Goal: Information Seeking & Learning: Learn about a topic

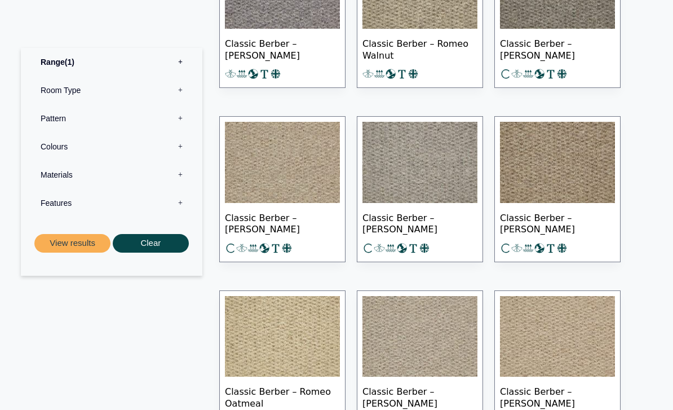
scroll to position [717, 0]
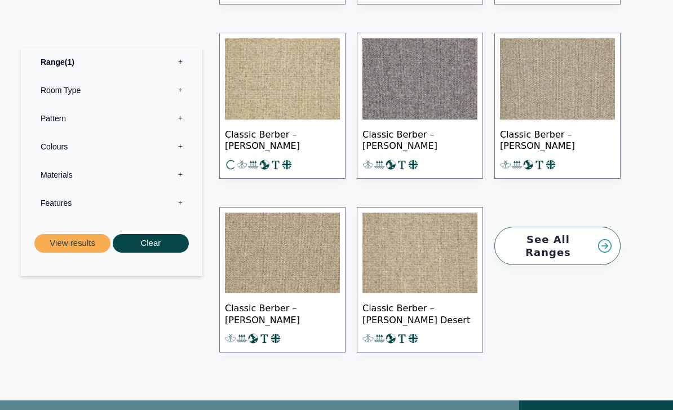
click at [57, 85] on label "Room Type 0" at bounding box center [111, 90] width 164 height 28
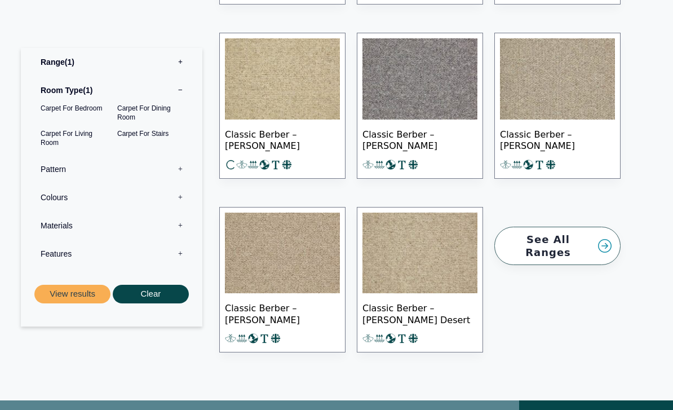
click at [565, 238] on link "See All Ranges" at bounding box center [557, 245] width 126 height 39
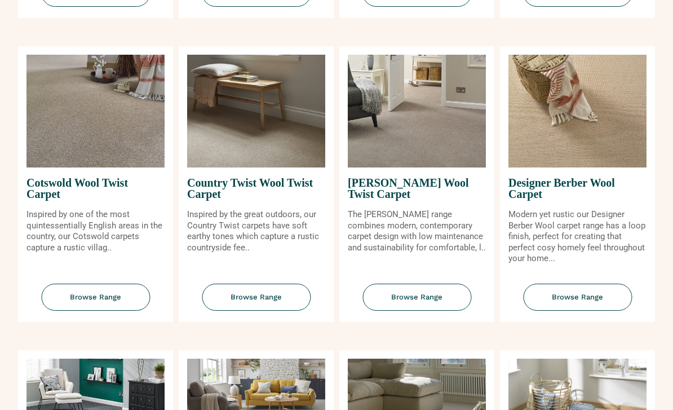
scroll to position [434, 0]
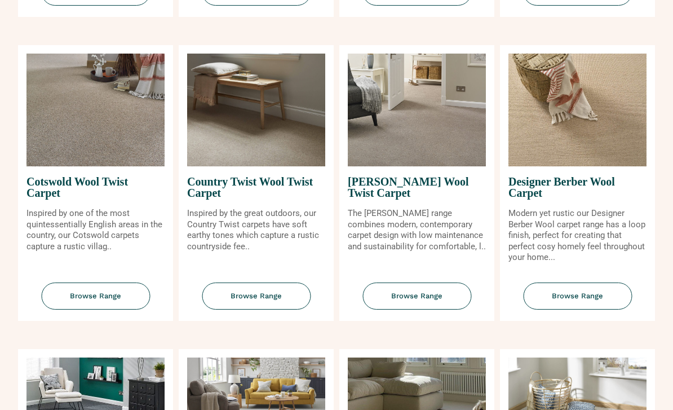
click at [255, 304] on span "Browse Range" at bounding box center [256, 296] width 109 height 28
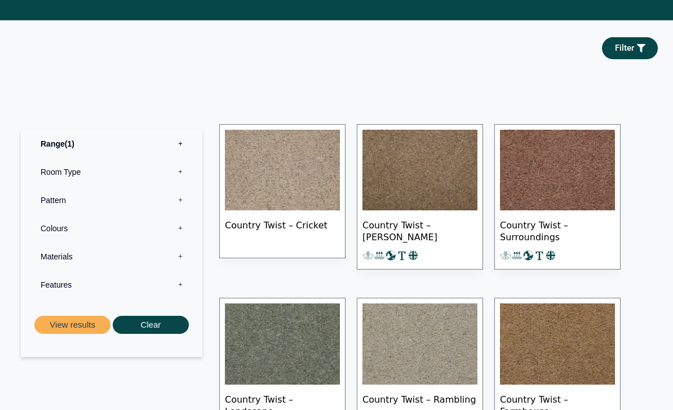
scroll to position [497, 0]
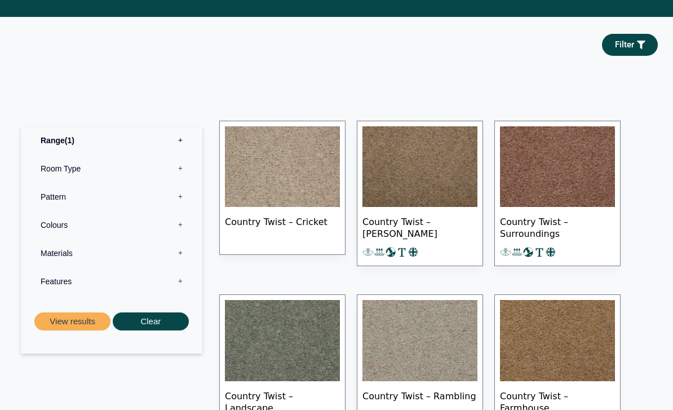
click at [57, 256] on label "Materials 0" at bounding box center [111, 253] width 164 height 28
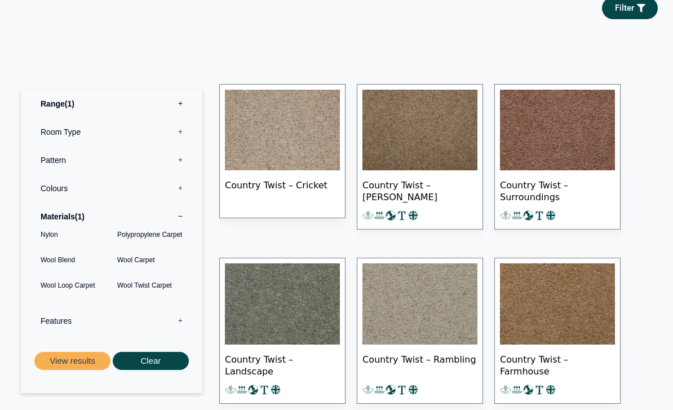
scroll to position [535, 0]
click at [50, 321] on label "Features 0" at bounding box center [111, 320] width 164 height 28
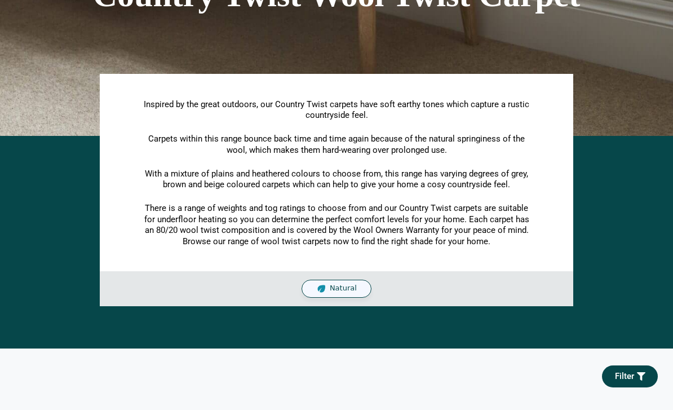
scroll to position [0, 0]
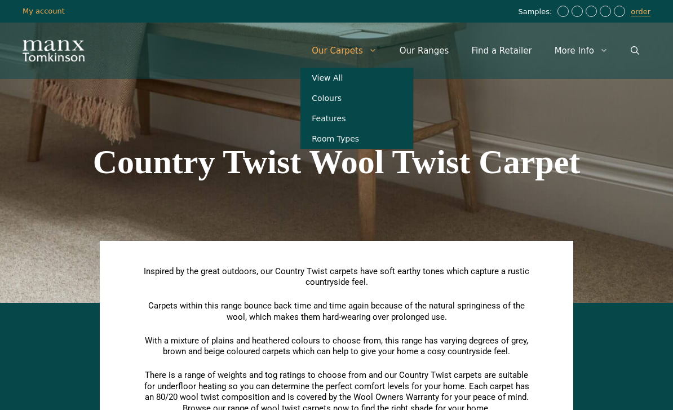
click at [356, 122] on link "Features" at bounding box center [356, 118] width 113 height 20
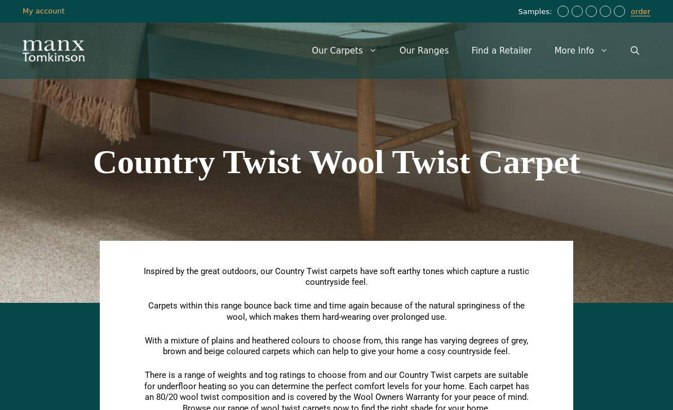
click at [534, 104] on div "Country Twist Wool Twist Carpet" at bounding box center [336, 162] width 642 height 282
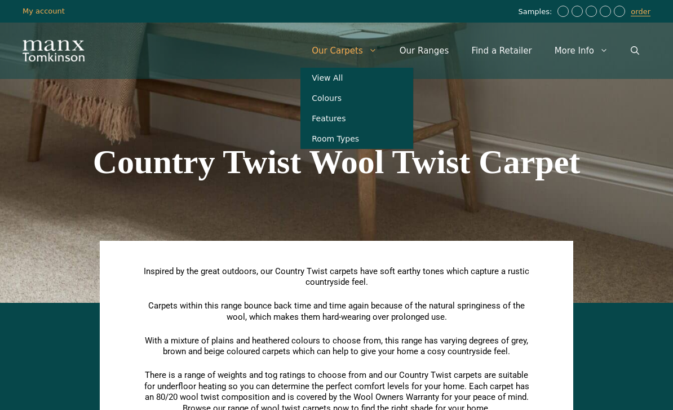
click at [447, 48] on link "Our Ranges" at bounding box center [424, 51] width 72 height 34
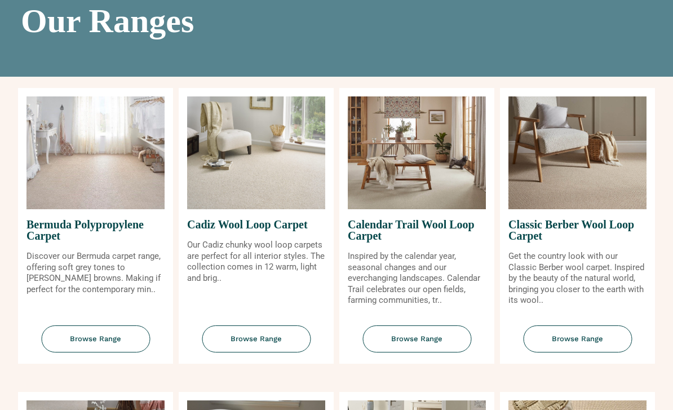
scroll to position [88, 0]
click at [595, 353] on span "Browse Range" at bounding box center [577, 339] width 109 height 28
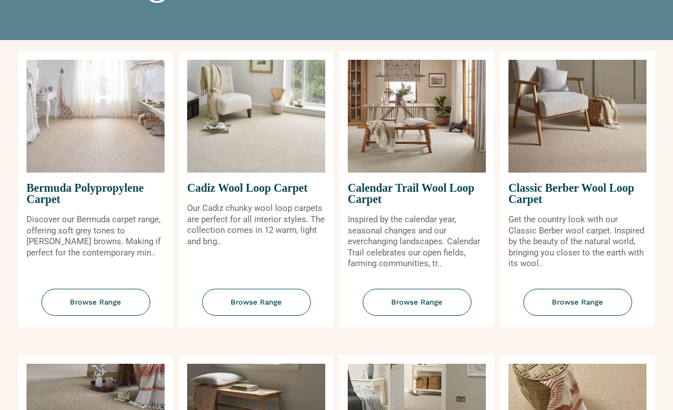
click at [447, 193] on span "Calendar Trail Wool Loop Carpet" at bounding box center [417, 194] width 138 height 42
click at [432, 310] on span "Browse Range" at bounding box center [416, 303] width 109 height 28
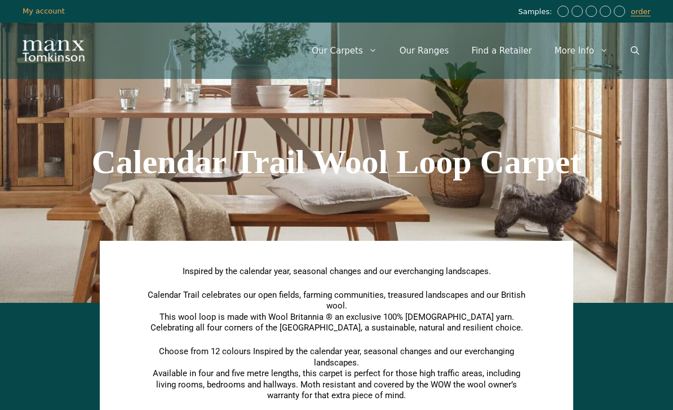
click at [438, 52] on link "Our Ranges" at bounding box center [424, 51] width 72 height 34
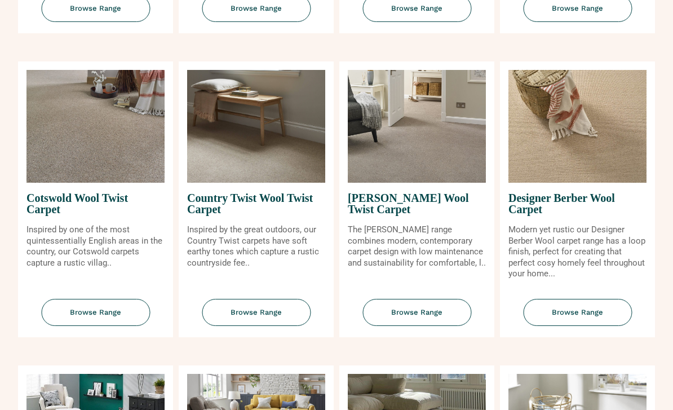
scroll to position [418, 0]
click at [87, 314] on span "Browse Range" at bounding box center [95, 313] width 109 height 28
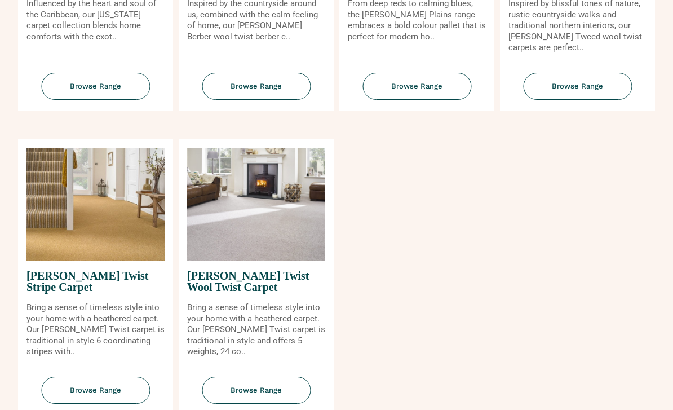
scroll to position [1252, 0]
click at [268, 288] on span "[PERSON_NAME] Twist Wool Twist Carpet" at bounding box center [256, 281] width 138 height 42
click at [272, 399] on span "Browse Range" at bounding box center [256, 390] width 109 height 28
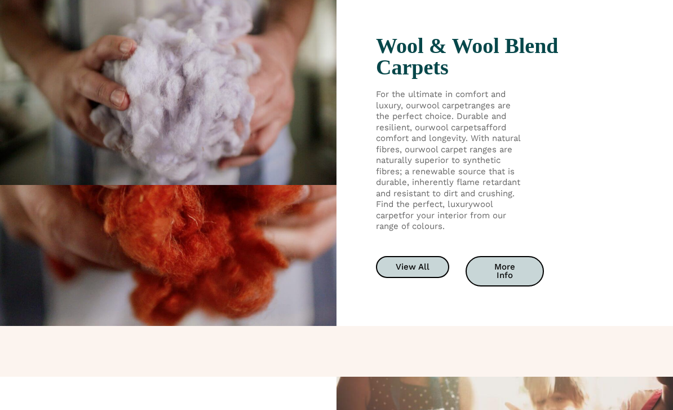
scroll to position [1765, 0]
click at [511, 271] on span "More Info" at bounding box center [504, 271] width 39 height 17
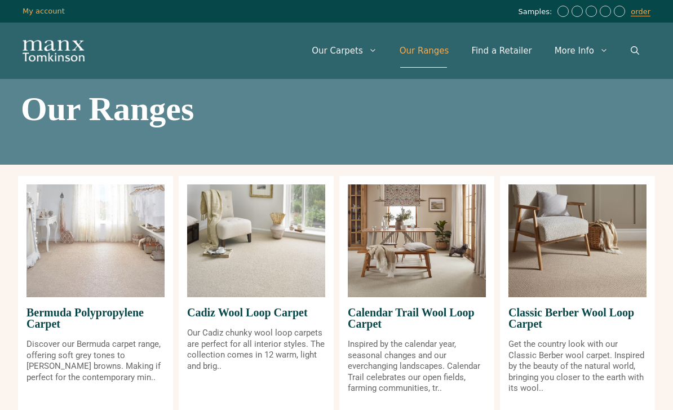
scroll to position [1801, 0]
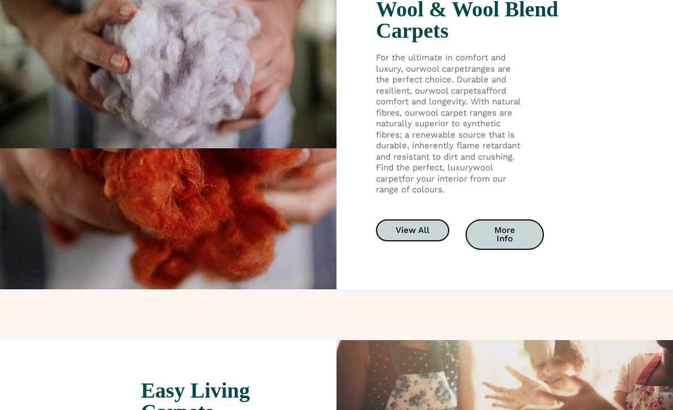
click at [426, 234] on span "View All" at bounding box center [412, 230] width 34 height 8
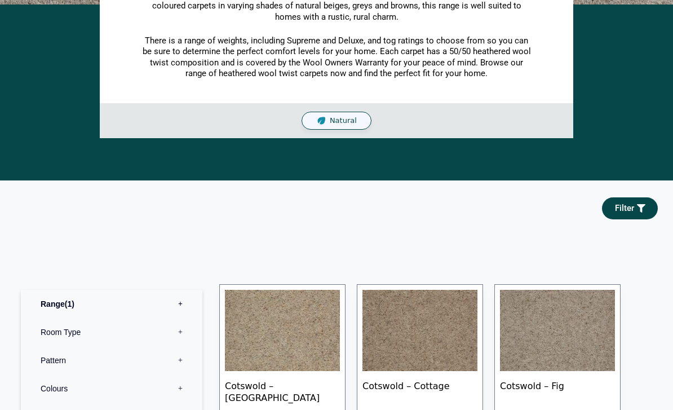
scroll to position [287, 0]
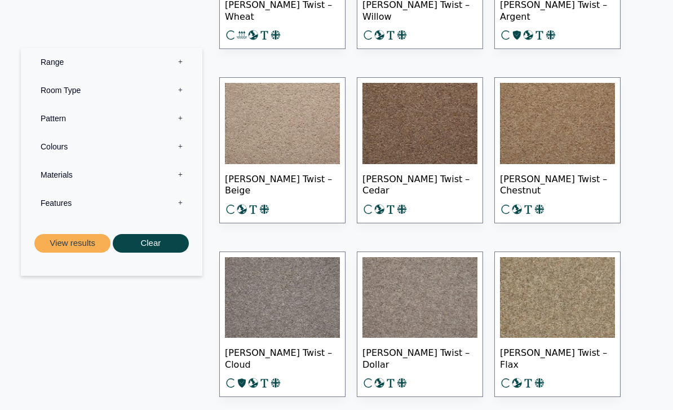
scroll to position [3664, 0]
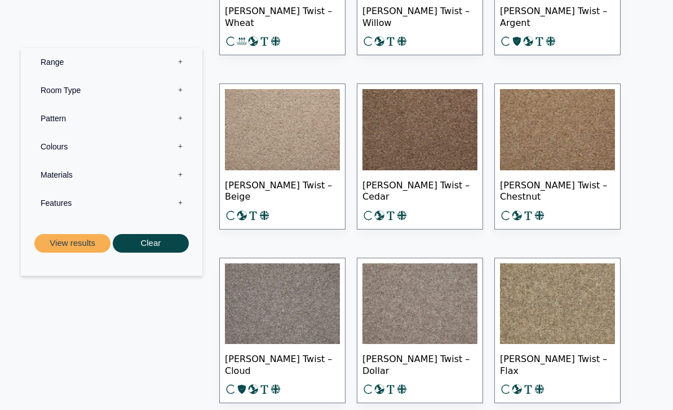
click at [310, 150] on img at bounding box center [282, 129] width 115 height 81
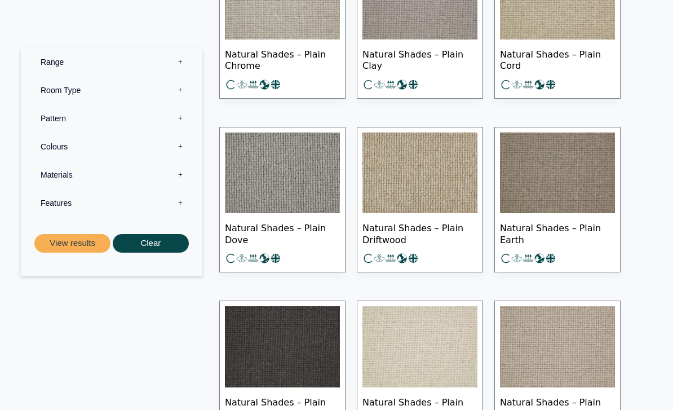
scroll to position [8142, 0]
